Goal: Task Accomplishment & Management: Manage account settings

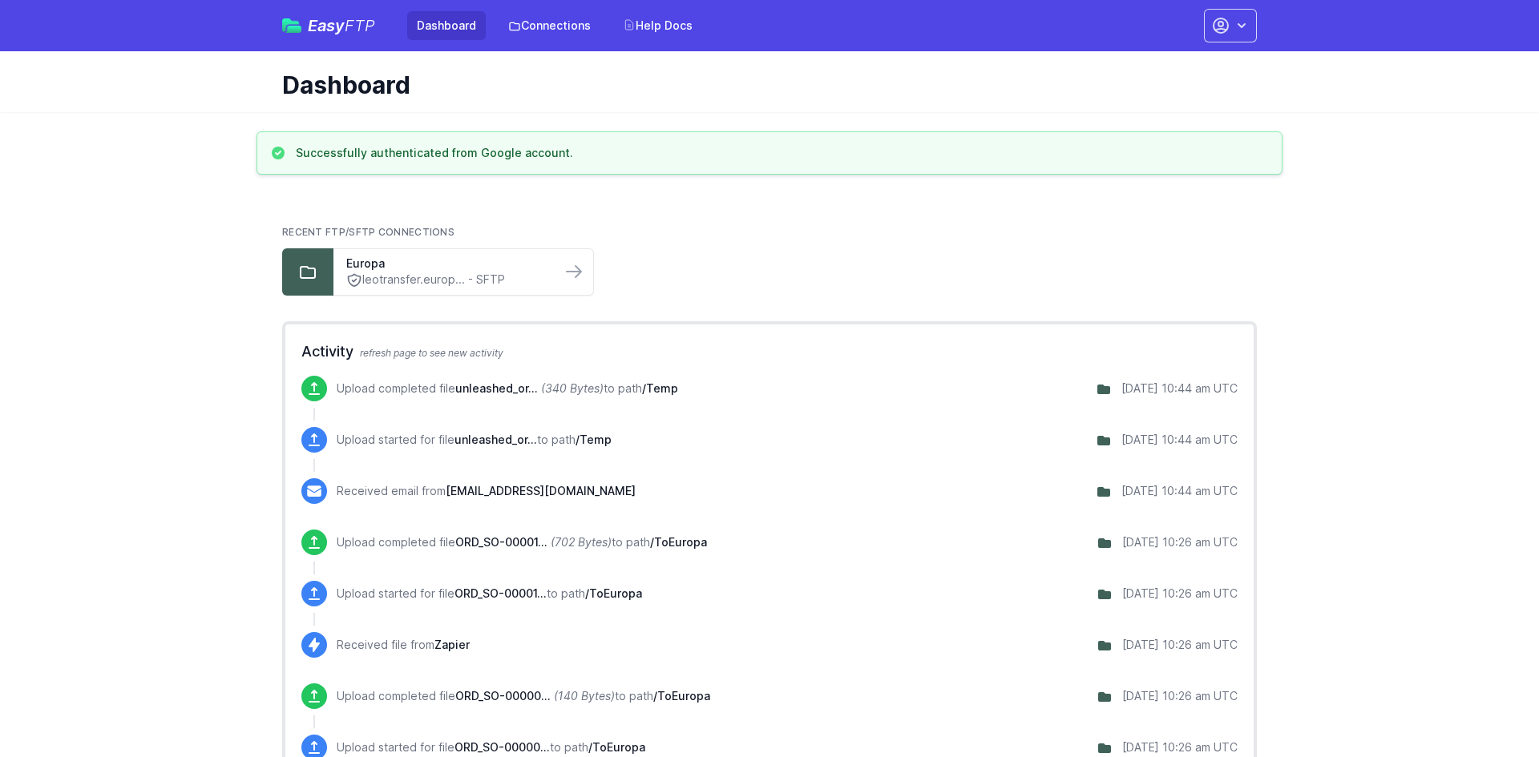
click at [1258, 20] on div "Easy FTP Dashboard Connections Help Docs Account Settings Your Profile Contact …" at bounding box center [769, 25] width 1026 height 51
click at [1254, 23] on button "button" at bounding box center [1230, 26] width 53 height 34
click at [1174, 67] on link "Account Settings" at bounding box center [1180, 66] width 154 height 29
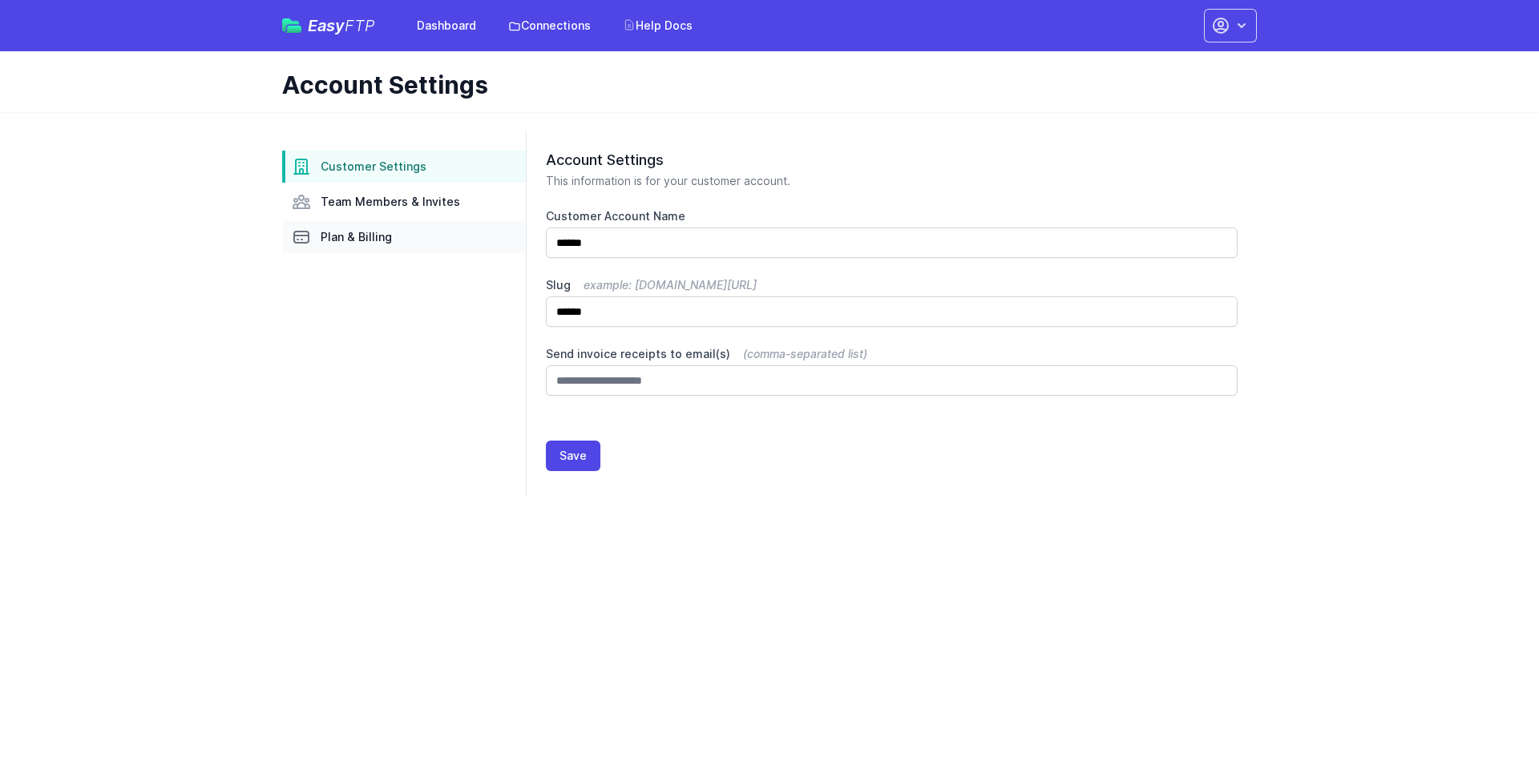
click at [383, 226] on link "Plan & Billing" at bounding box center [404, 237] width 244 height 32
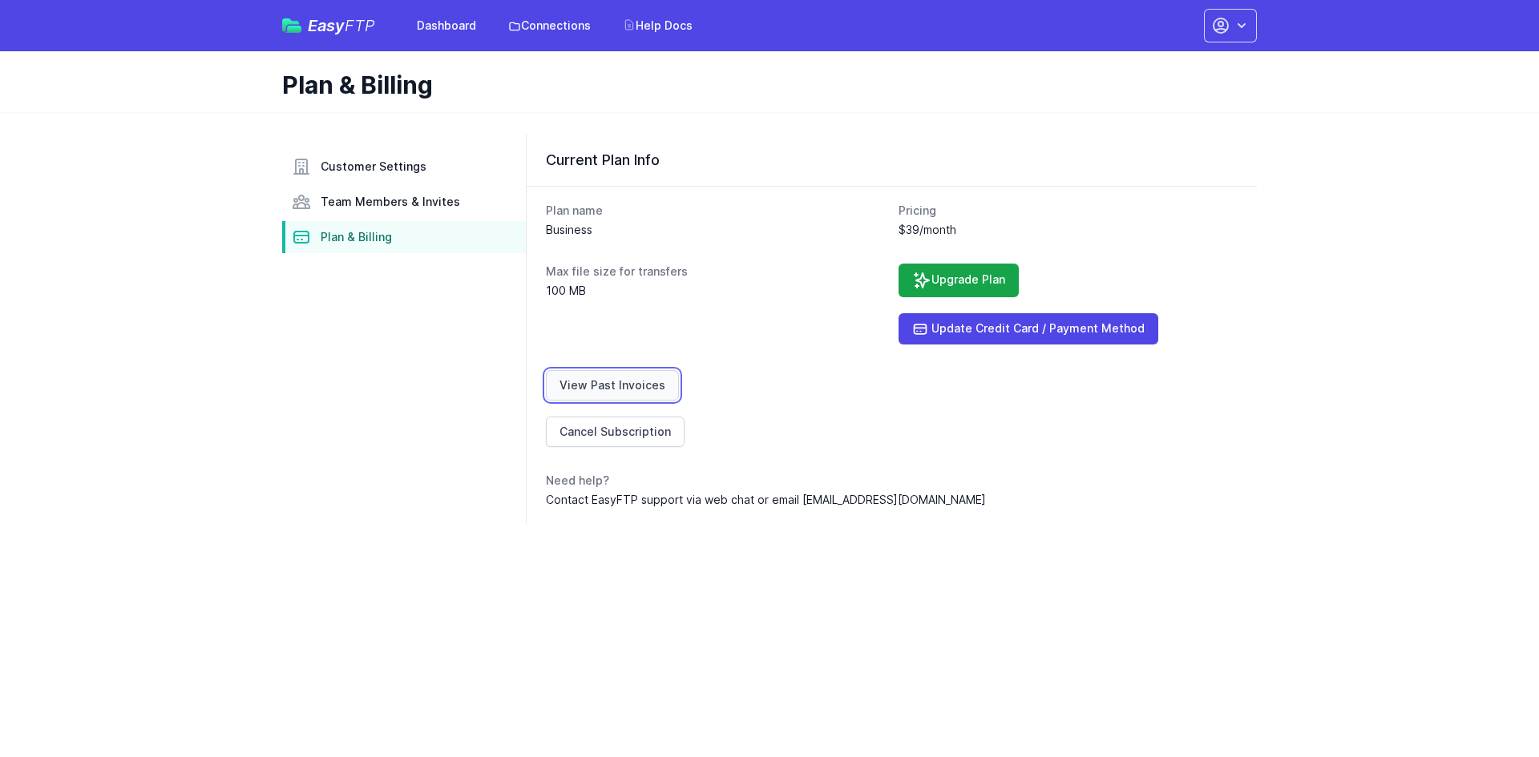
click at [662, 376] on link "View Past Invoices" at bounding box center [612, 385] width 133 height 30
